Goal: Information Seeking & Learning: Check status

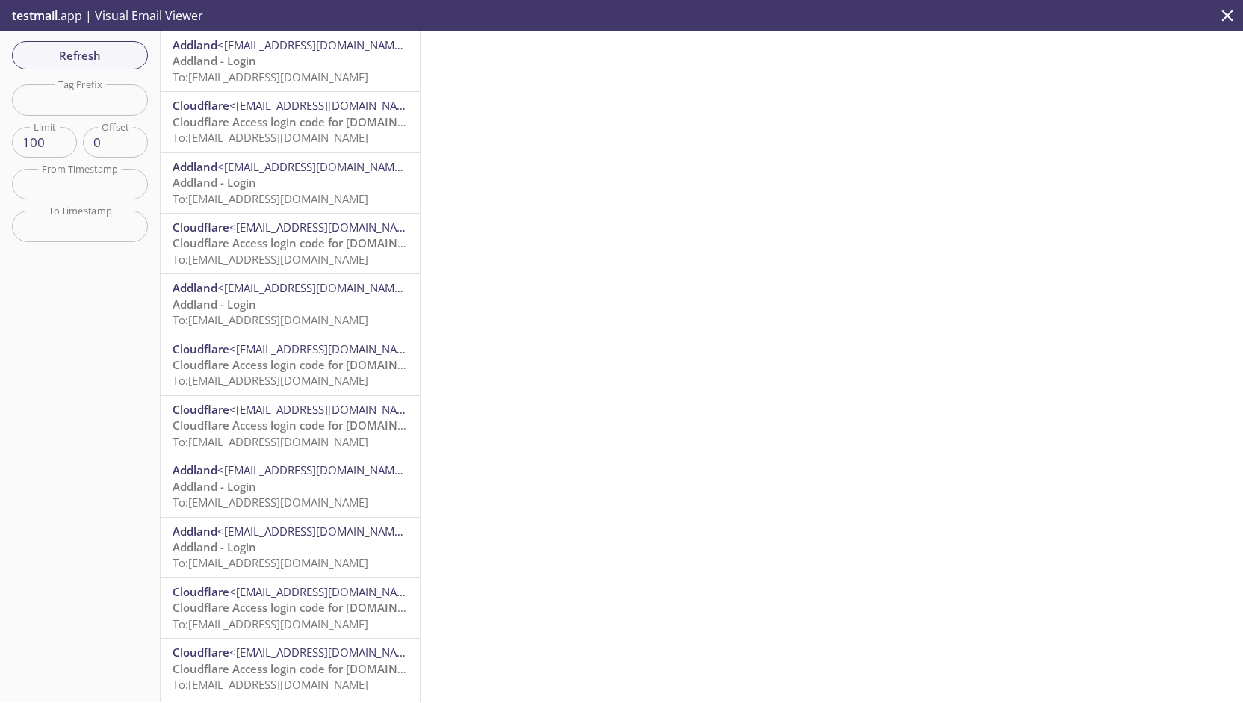
click at [302, 63] on p "Addland - Login To: imbqk.essential002@inbox.testmail.app" at bounding box center [290, 69] width 235 height 32
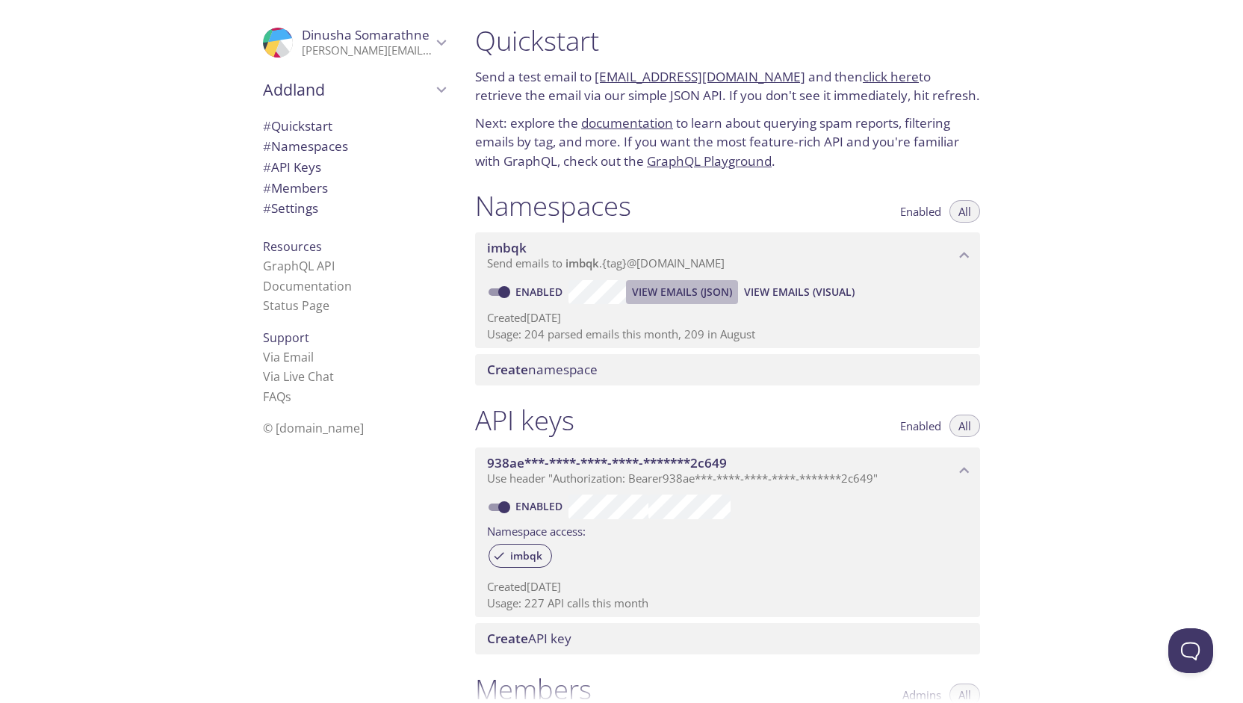
click at [669, 294] on span "View Emails (JSON)" at bounding box center [682, 292] width 100 height 18
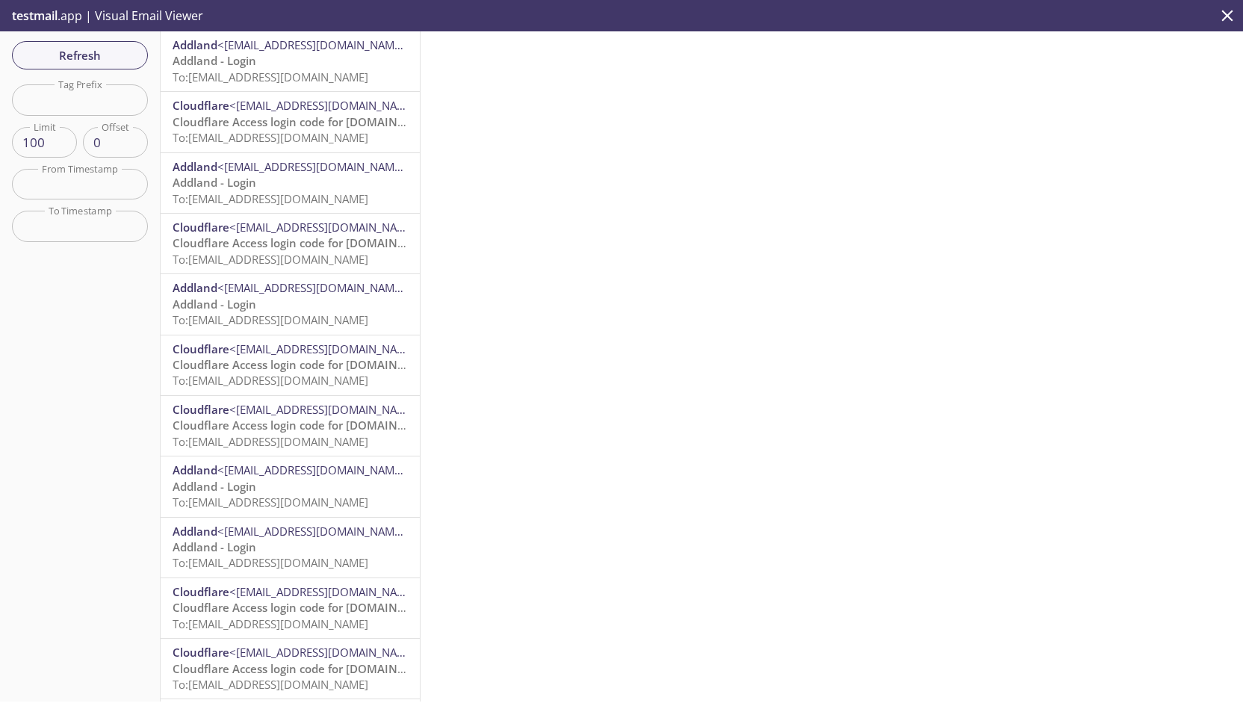
click at [260, 77] on span "To: imbqk.essential002@inbox.testmail.app" at bounding box center [271, 76] width 196 height 15
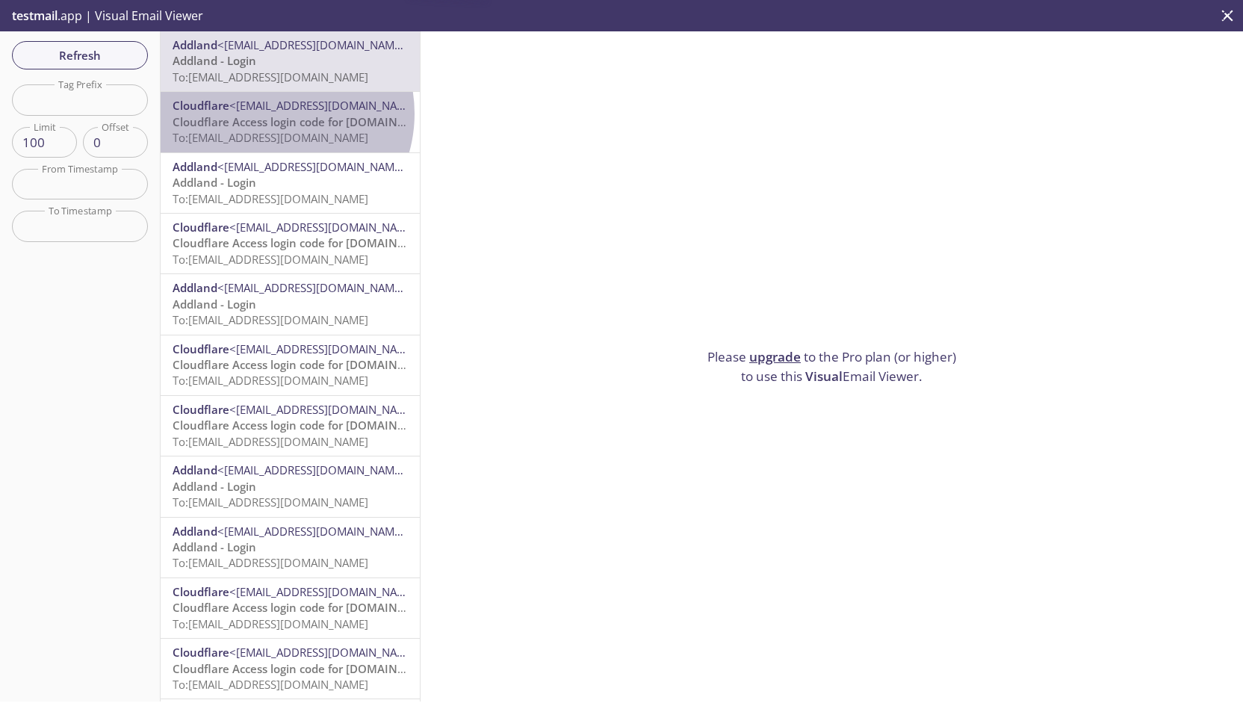
click at [271, 114] on span "Cloudflare Access login code for uat.tytl.com" at bounding box center [306, 121] width 266 height 15
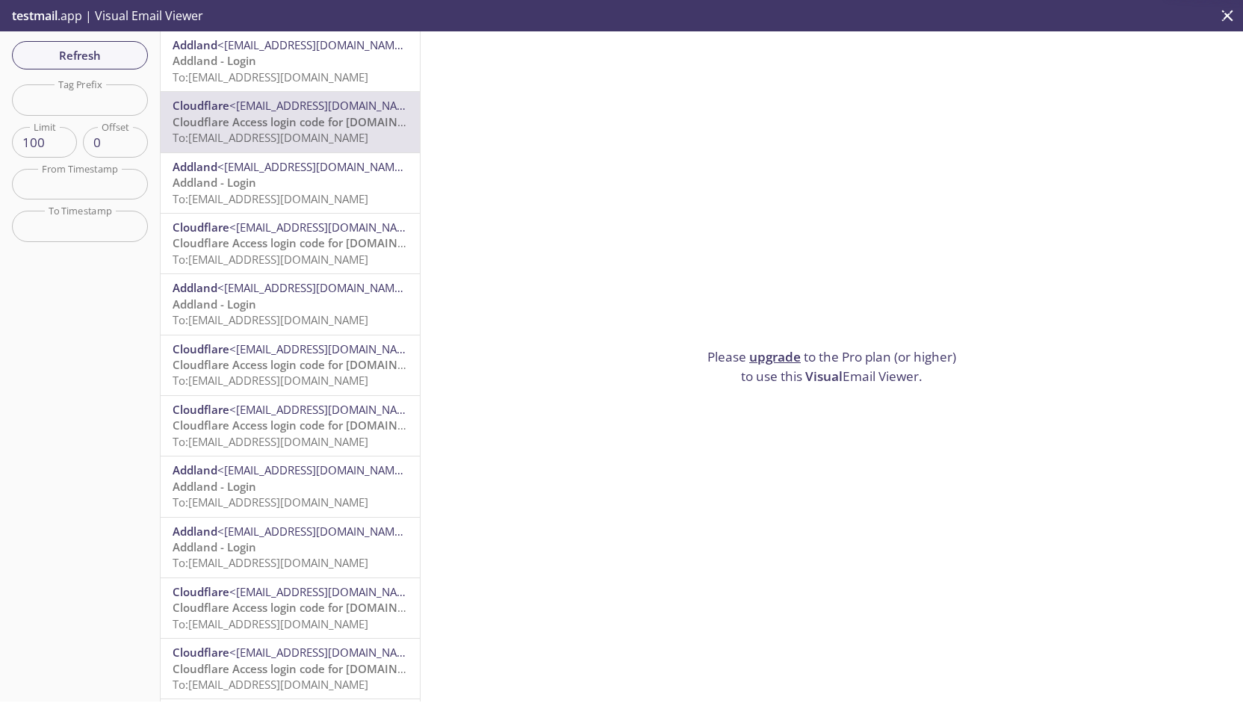
click at [266, 177] on p "Addland - Login To: imbqk.essential002@inbox.testmail.app" at bounding box center [290, 191] width 235 height 32
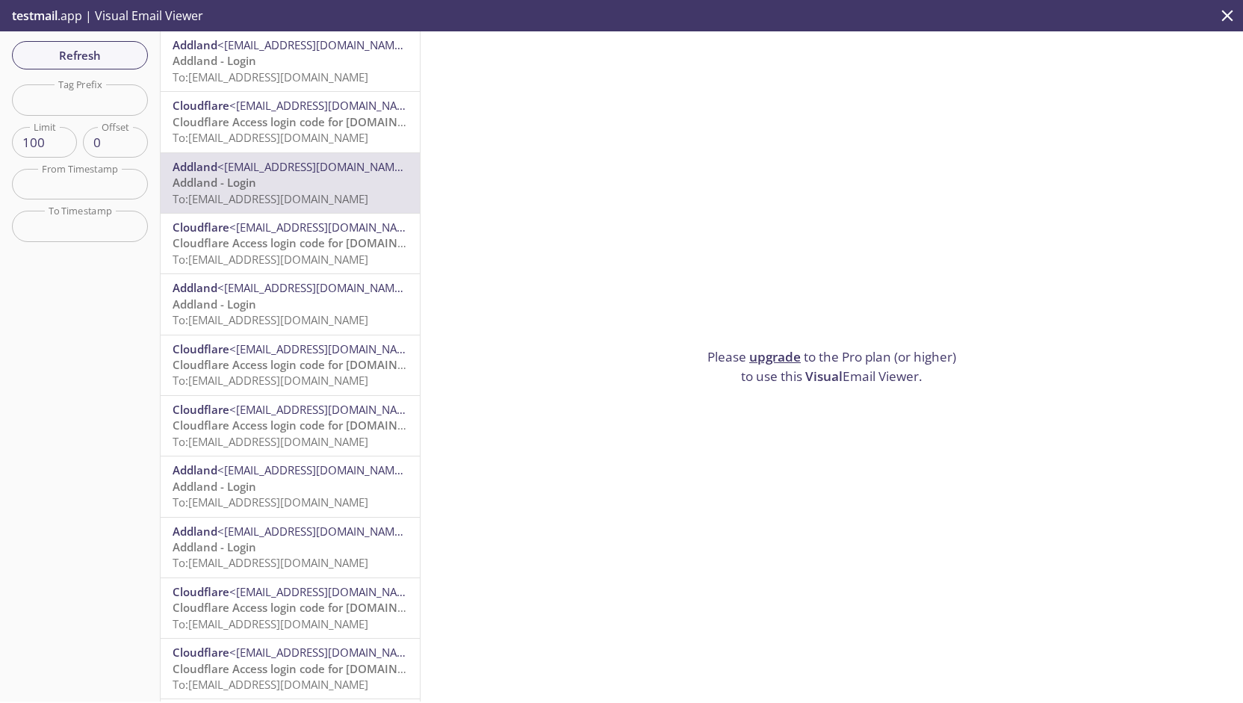
click at [244, 263] on span "To: imbqk.pro001@inbox.testmail.app" at bounding box center [271, 259] width 196 height 15
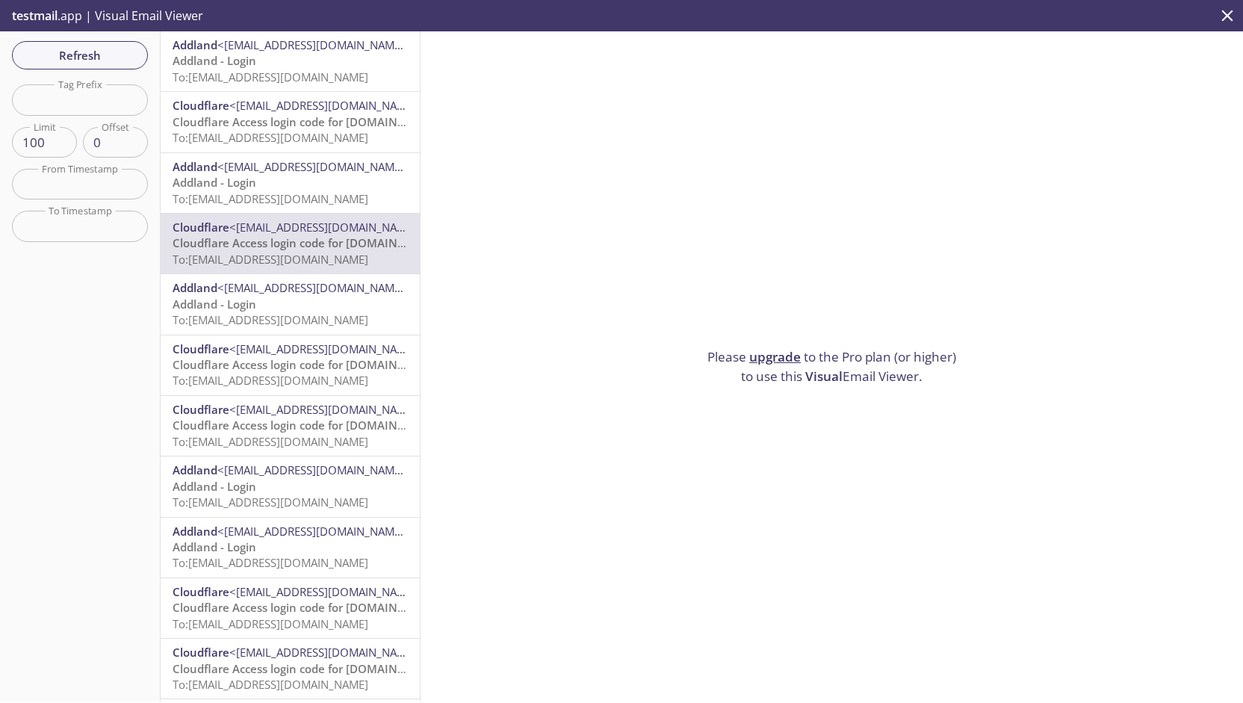
click at [258, 65] on p "Addland - Login To: imbqk.essential002@inbox.testmail.app" at bounding box center [290, 69] width 235 height 32
